Goal: Navigation & Orientation: Find specific page/section

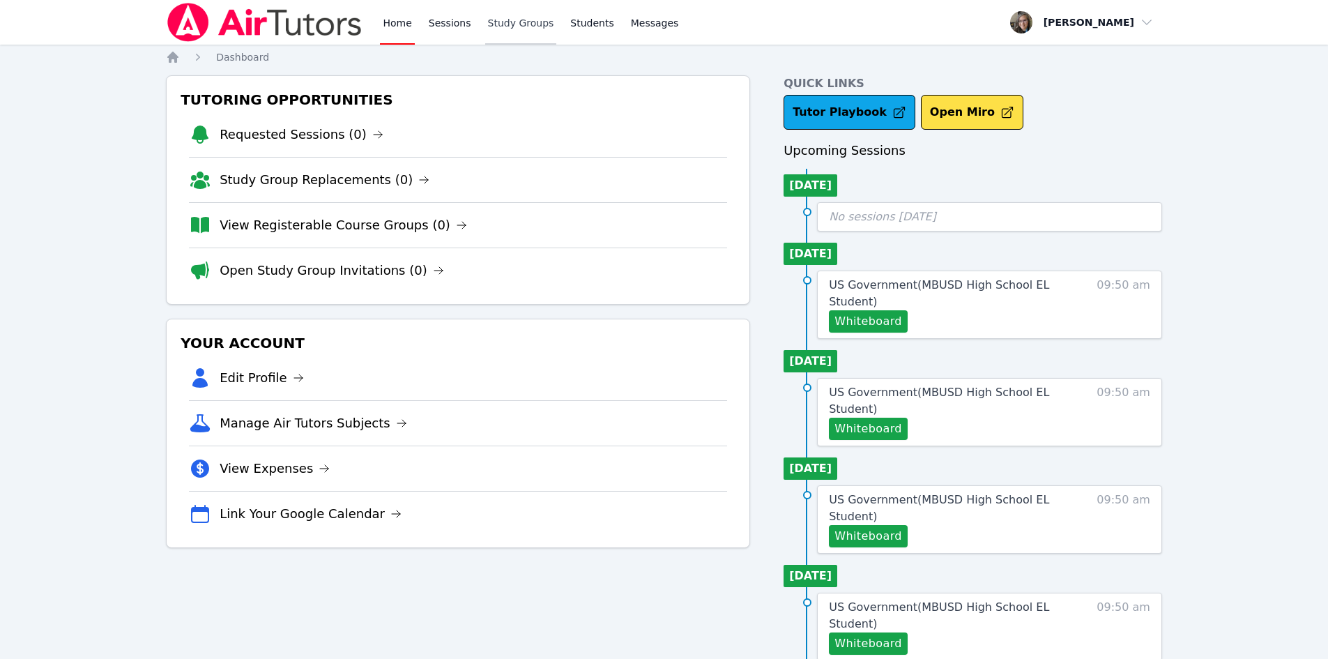
click at [496, 21] on link "Study Groups" at bounding box center [521, 22] width 72 height 45
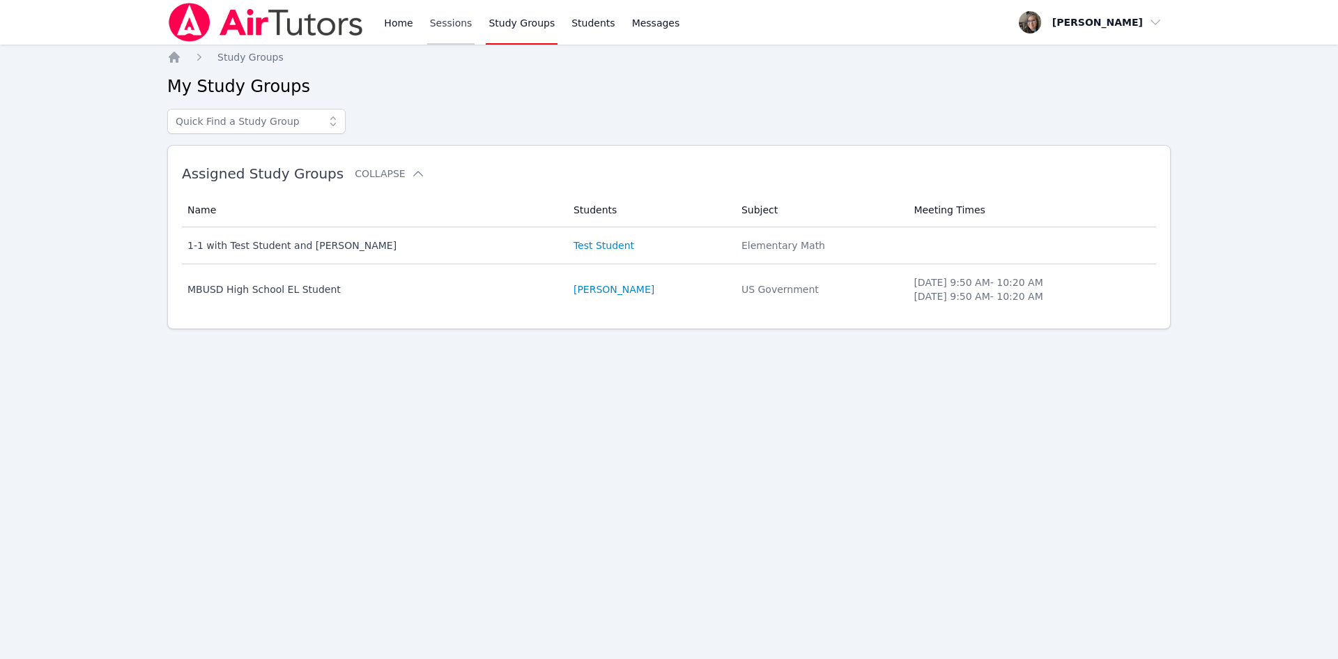
click at [437, 32] on link "Sessions" at bounding box center [451, 22] width 48 height 45
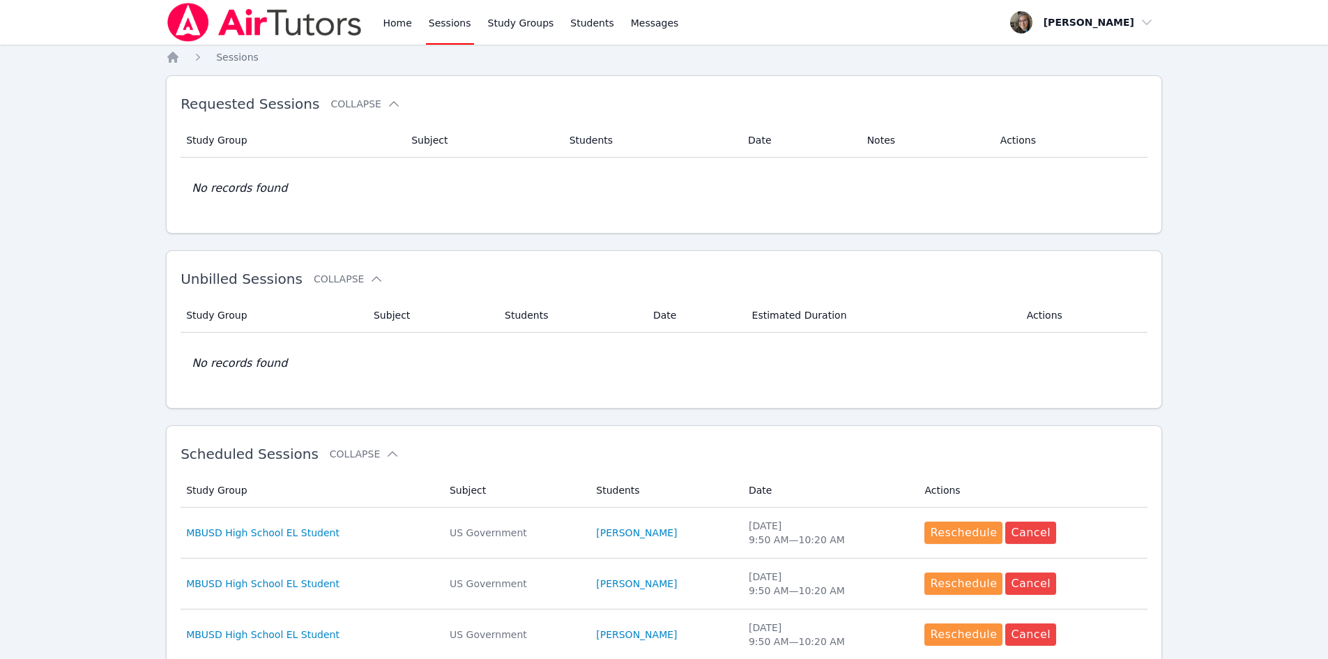
click at [378, 10] on div "Home Sessions Study Groups Students Messages" at bounding box center [423, 22] width 515 height 45
click at [394, 24] on link "Home" at bounding box center [397, 22] width 34 height 45
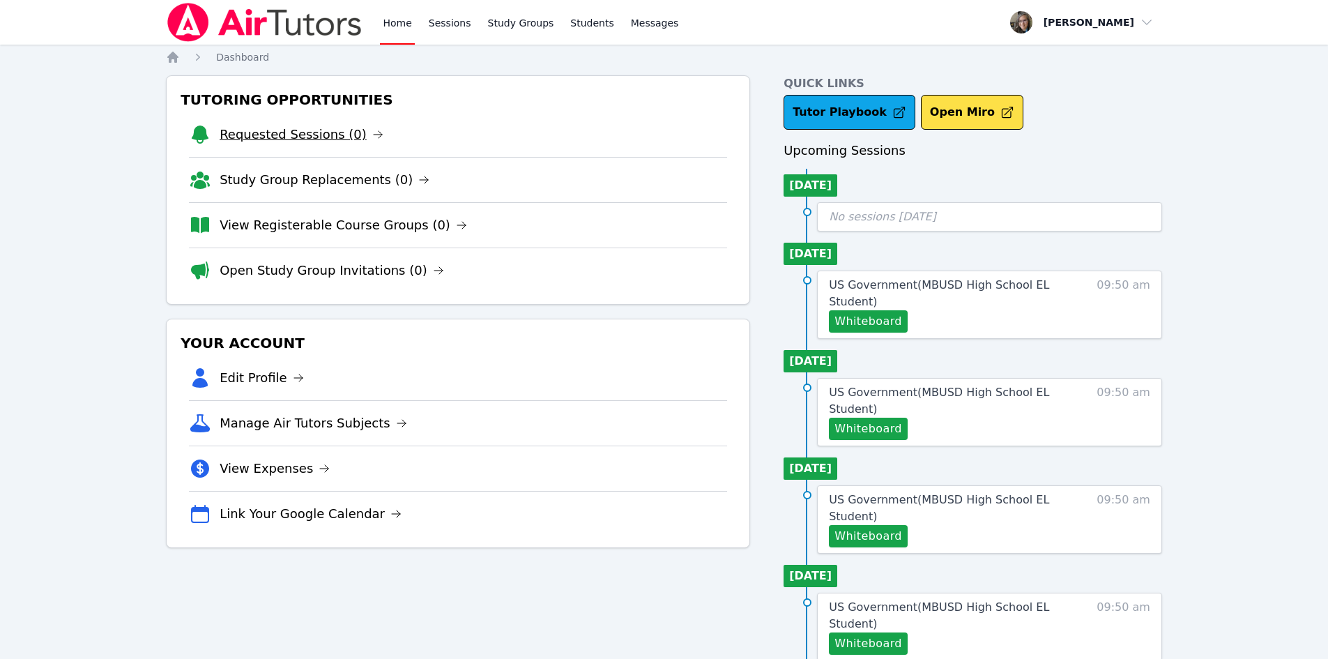
click at [300, 129] on link "Requested Sessions (0)" at bounding box center [302, 135] width 164 height 20
click at [352, 222] on link "View Registerable Course Groups (0)" at bounding box center [343, 225] width 247 height 20
